Goal: Check status: Check status

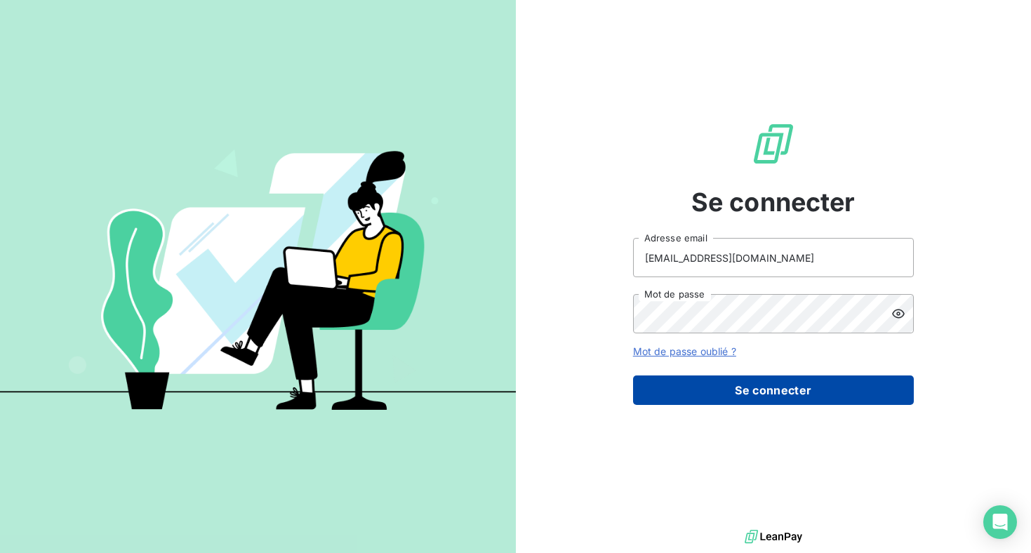
click at [752, 401] on button "Se connecter" at bounding box center [773, 389] width 281 height 29
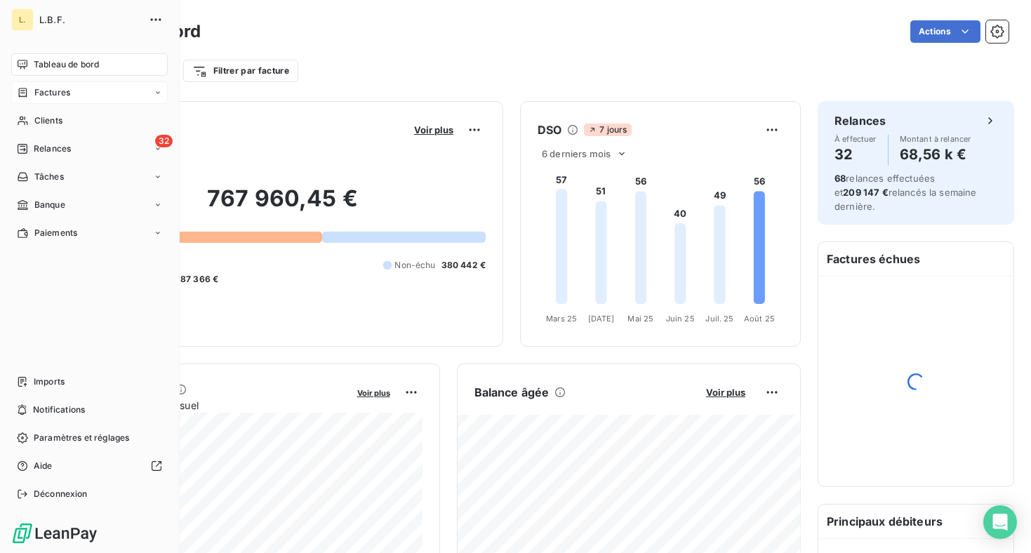
click at [20, 94] on icon at bounding box center [23, 92] width 12 height 11
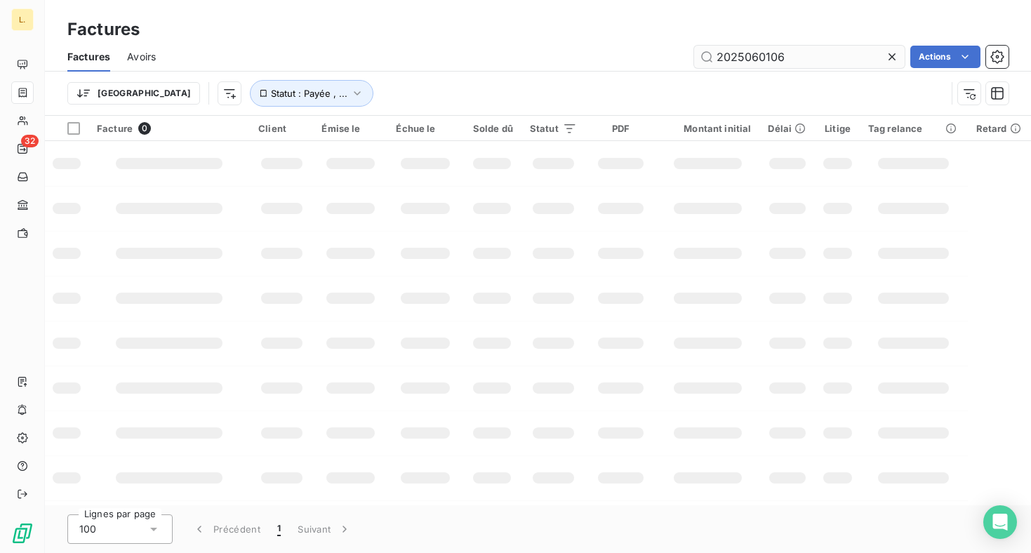
click at [803, 54] on input "2025060106" at bounding box center [799, 57] width 210 height 22
type input "2025060132"
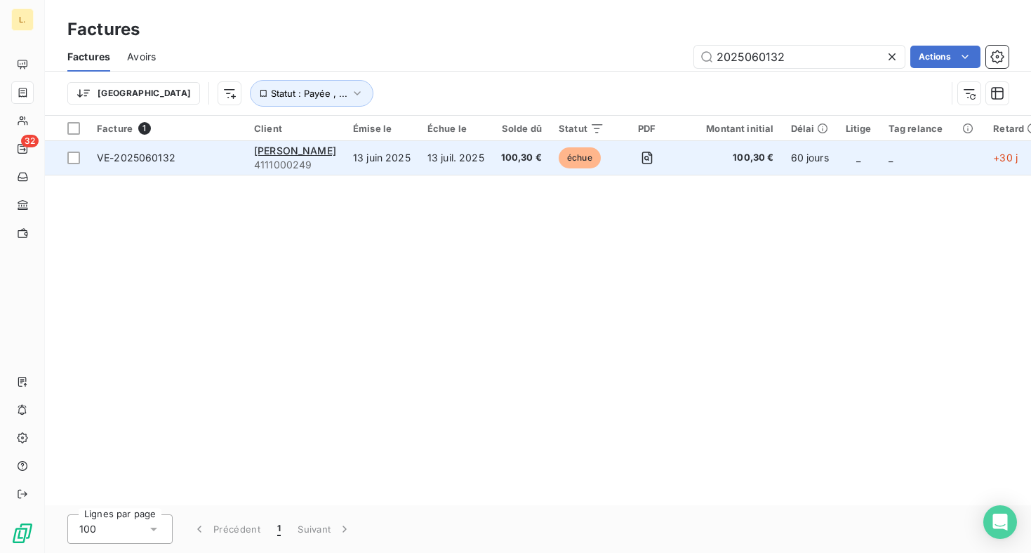
click at [470, 162] on td "13 juil. 2025" at bounding box center [456, 158] width 74 height 34
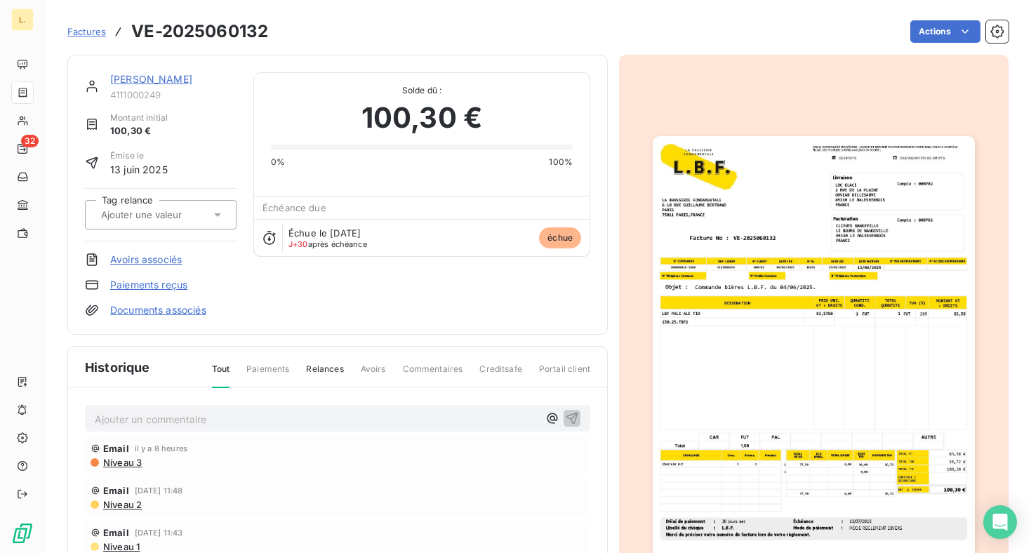
click at [762, 275] on img "button" at bounding box center [812, 363] width 321 height 455
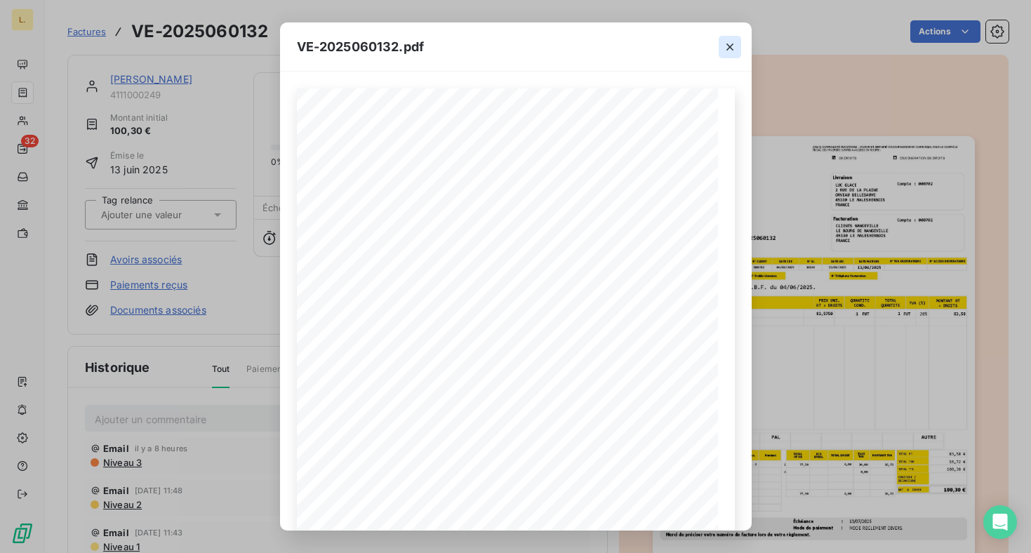
click at [727, 50] on icon "button" at bounding box center [730, 47] width 14 height 14
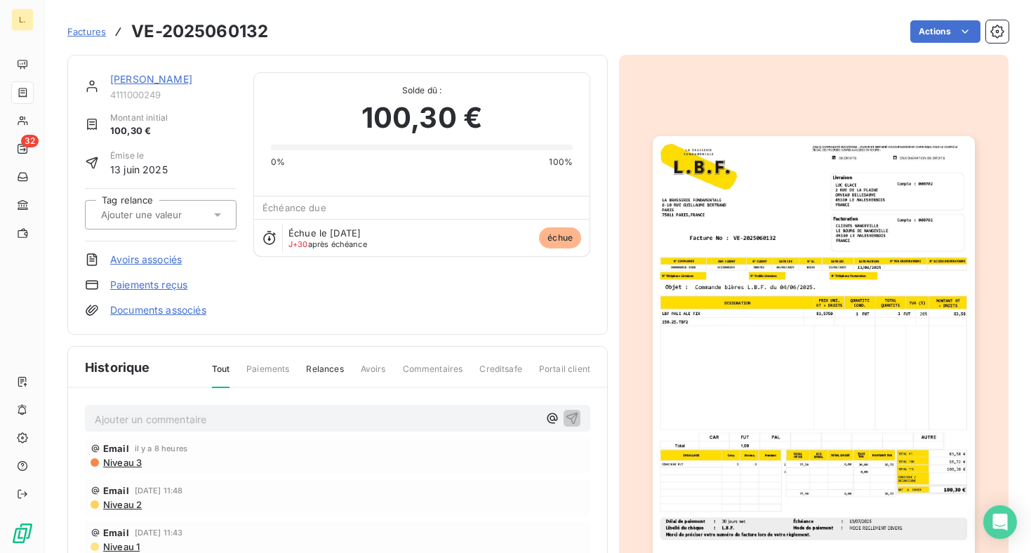
click at [94, 36] on span "Factures" at bounding box center [86, 31] width 39 height 11
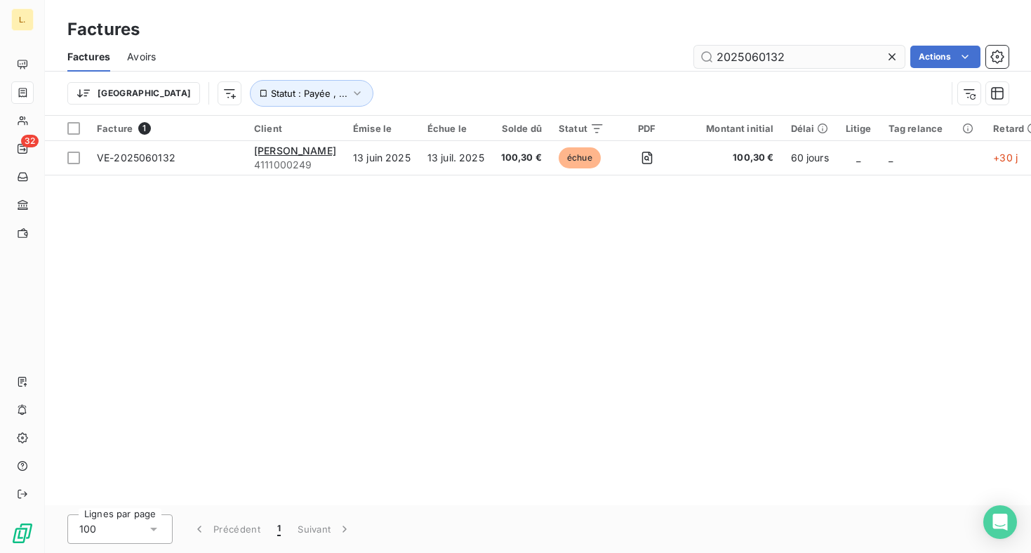
click at [823, 55] on input "2025060132" at bounding box center [799, 57] width 210 height 22
type input "2025070222"
